Goal: Transaction & Acquisition: Download file/media

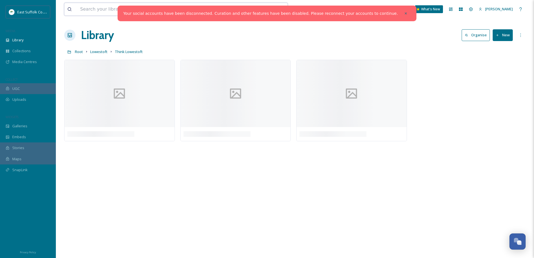
click at [103, 11] on input at bounding box center [154, 9] width 154 height 12
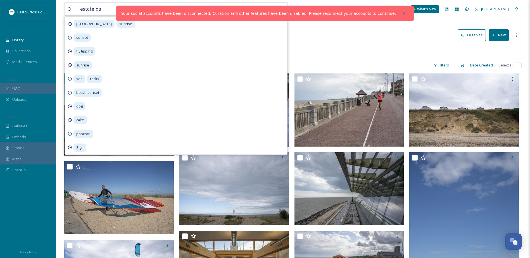
type input "estate day"
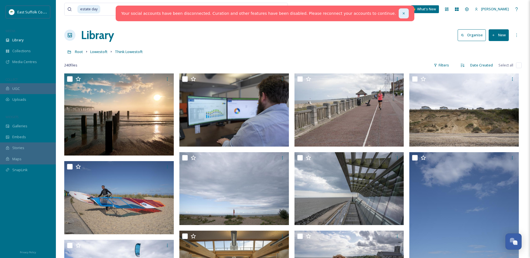
click at [398, 12] on div at bounding box center [403, 13] width 10 height 10
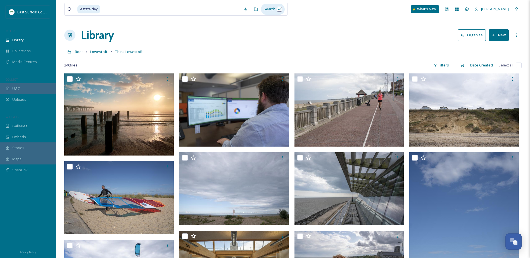
click at [274, 7] on div "Search" at bounding box center [273, 9] width 24 height 11
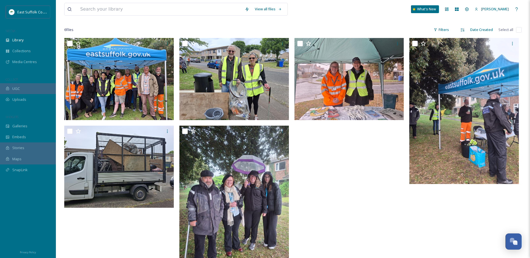
scroll to position [28, 0]
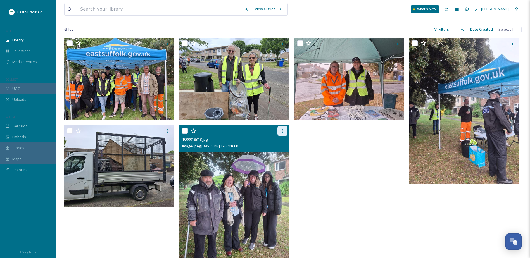
click at [283, 130] on icon at bounding box center [282, 131] width 4 height 4
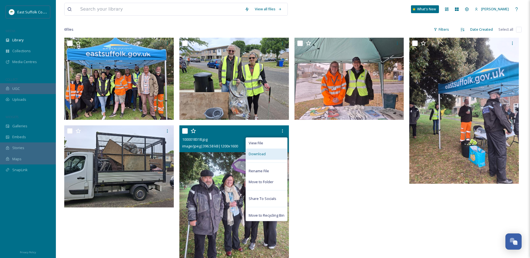
click at [261, 156] on span "Download" at bounding box center [256, 153] width 17 height 5
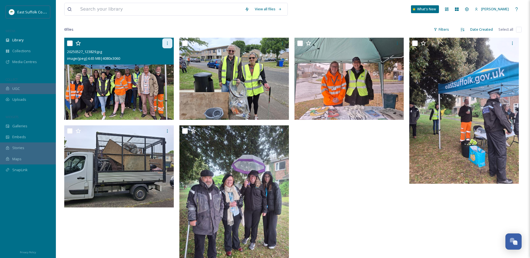
click at [169, 44] on div at bounding box center [167, 43] width 10 height 10
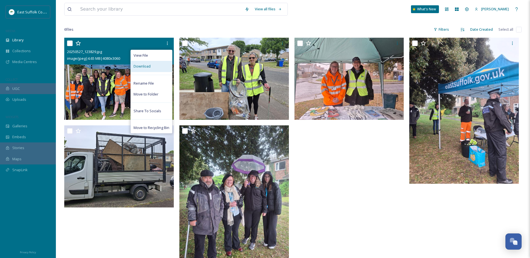
click at [146, 66] on span "Download" at bounding box center [141, 66] width 17 height 5
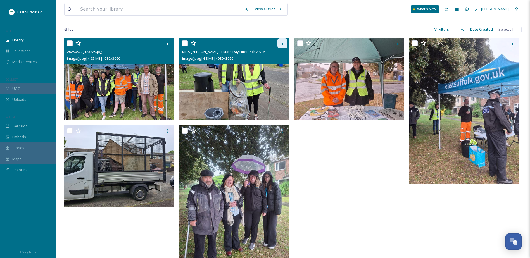
click at [282, 41] on div at bounding box center [282, 43] width 10 height 10
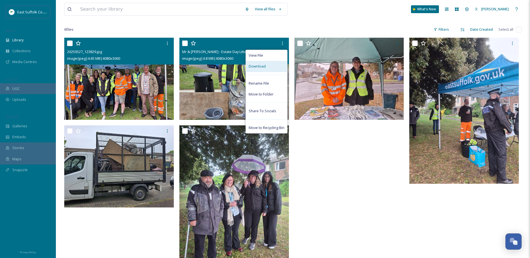
click at [265, 68] on div "Download" at bounding box center [266, 66] width 41 height 11
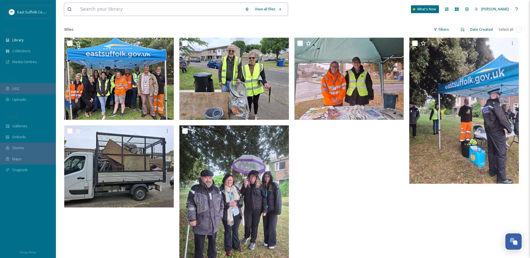
click at [205, 7] on input at bounding box center [159, 9] width 164 height 12
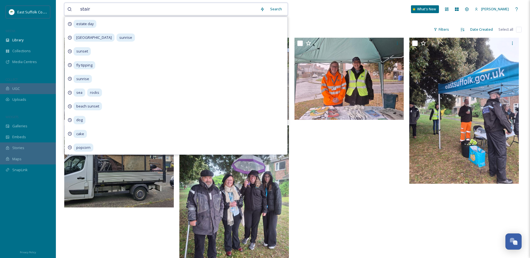
type input "stairs"
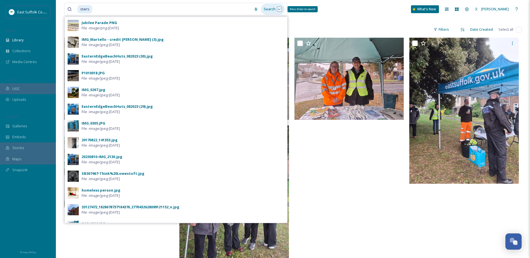
click at [272, 14] on div "Search Press Enter to search" at bounding box center [273, 9] width 24 height 11
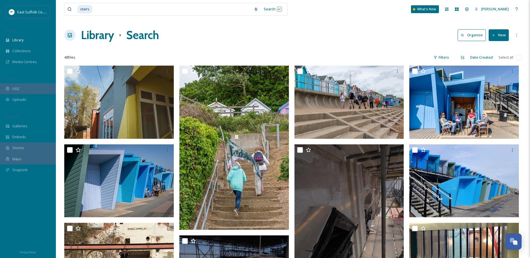
click at [352, 13] on div "stairs Search What's New [PERSON_NAME]" at bounding box center [292, 9] width 457 height 18
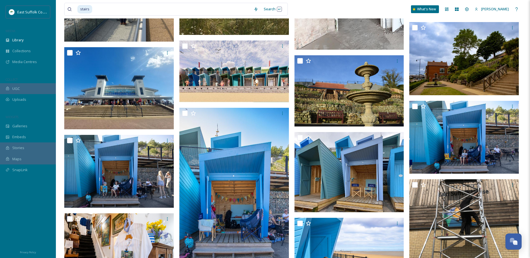
scroll to position [608, 0]
